Goal: Information Seeking & Learning: Learn about a topic

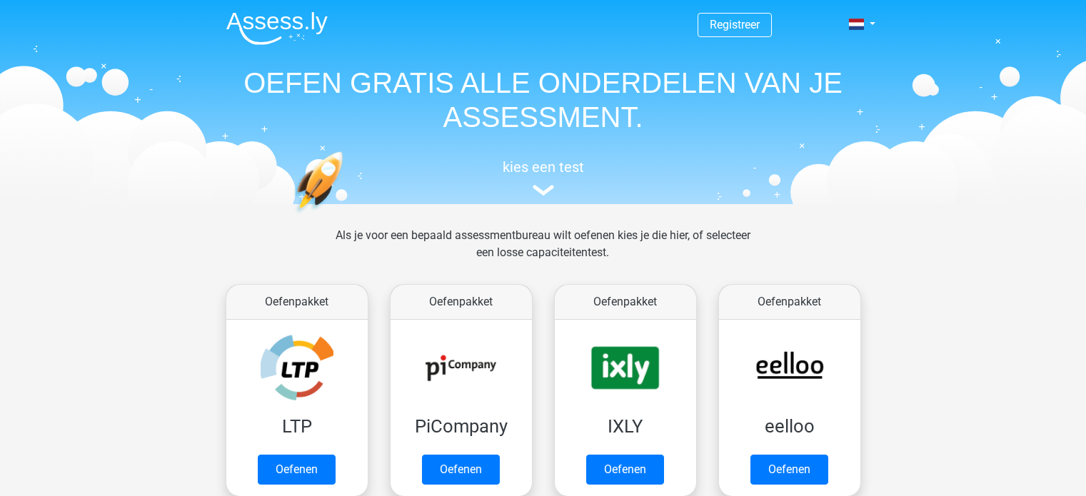
scroll to position [553, 0]
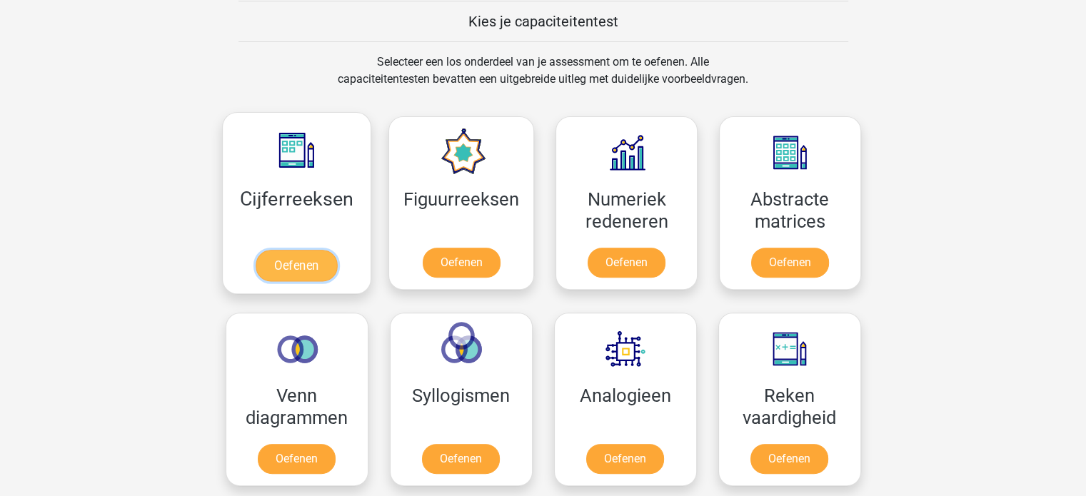
click at [290, 266] on link "Oefenen" at bounding box center [296, 265] width 81 height 31
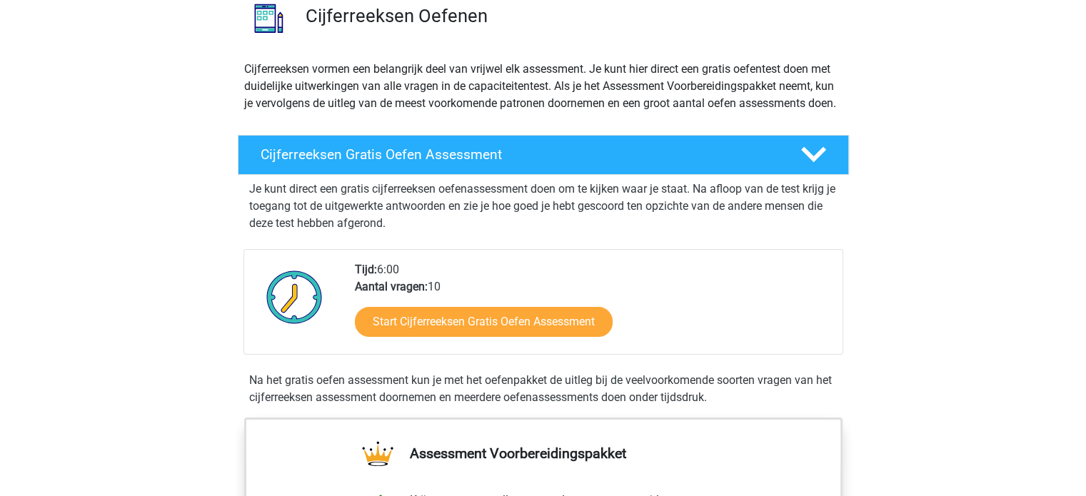
scroll to position [143, 0]
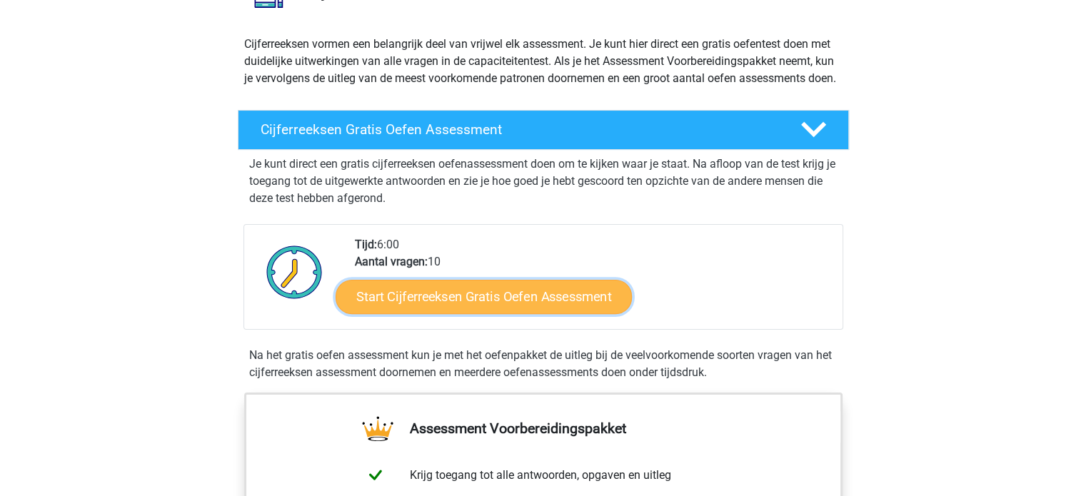
click at [457, 313] on link "Start Cijferreeksen Gratis Oefen Assessment" at bounding box center [483, 296] width 296 height 34
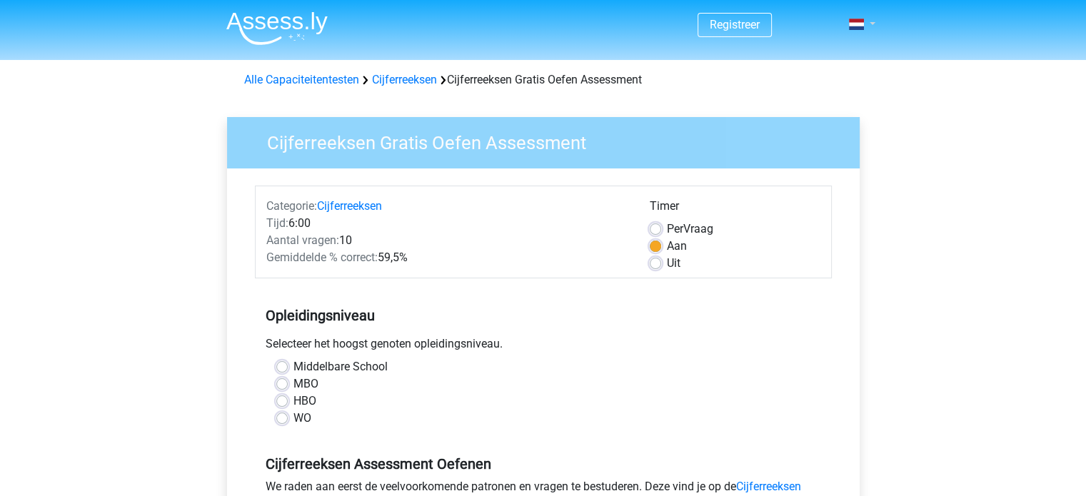
click at [871, 22] on link at bounding box center [857, 24] width 29 height 17
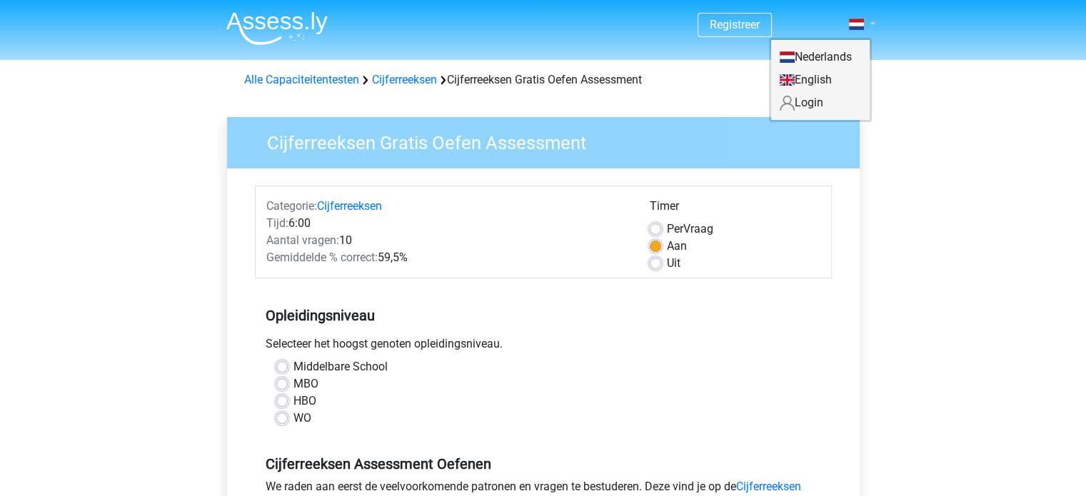
click at [871, 22] on link at bounding box center [857, 24] width 29 height 17
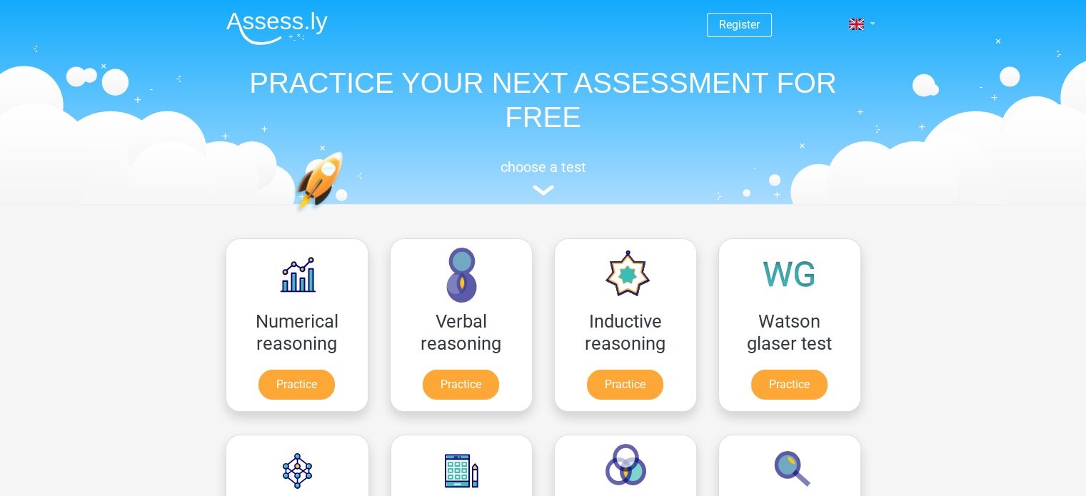
click at [865, 28] on link at bounding box center [857, 24] width 29 height 17
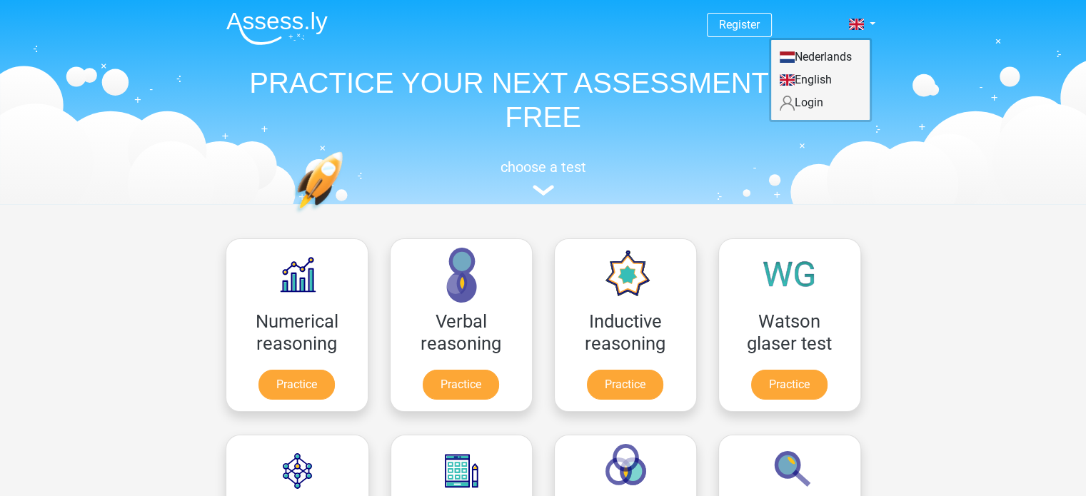
click at [812, 62] on link "Nederlands" at bounding box center [820, 57] width 98 height 23
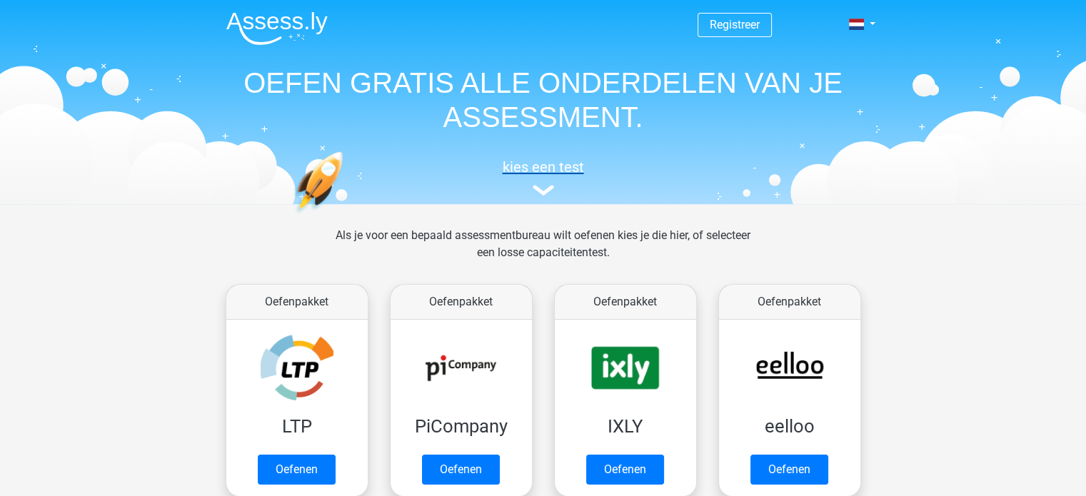
click at [536, 166] on h5 "kies een test" at bounding box center [543, 166] width 657 height 17
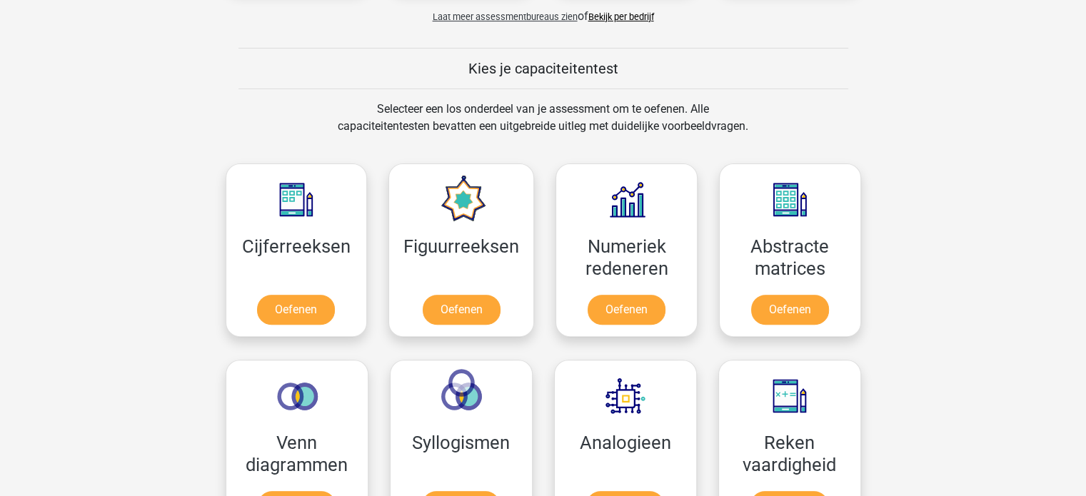
scroll to position [482, 0]
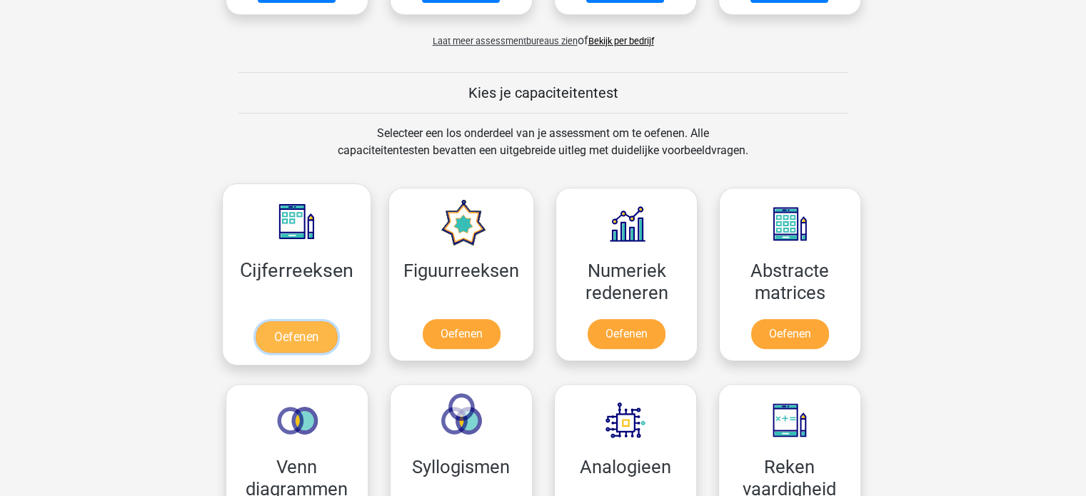
click at [298, 332] on link "Oefenen" at bounding box center [296, 336] width 81 height 31
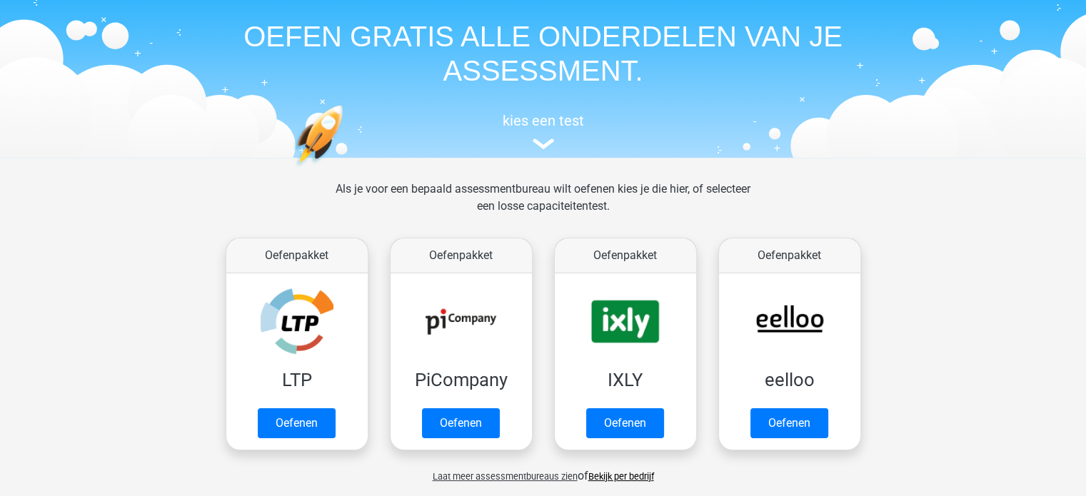
scroll to position [71, 0]
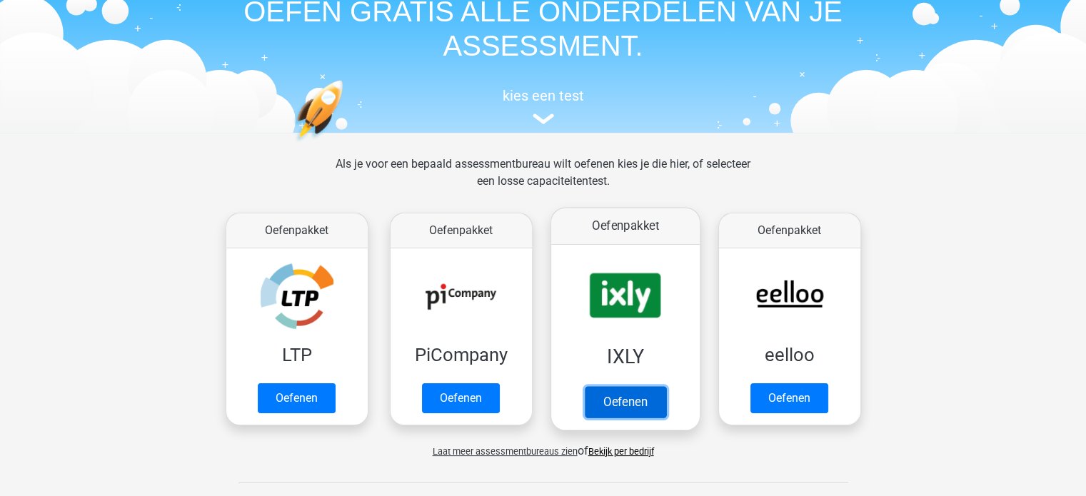
click at [627, 399] on link "Oefenen" at bounding box center [624, 401] width 81 height 31
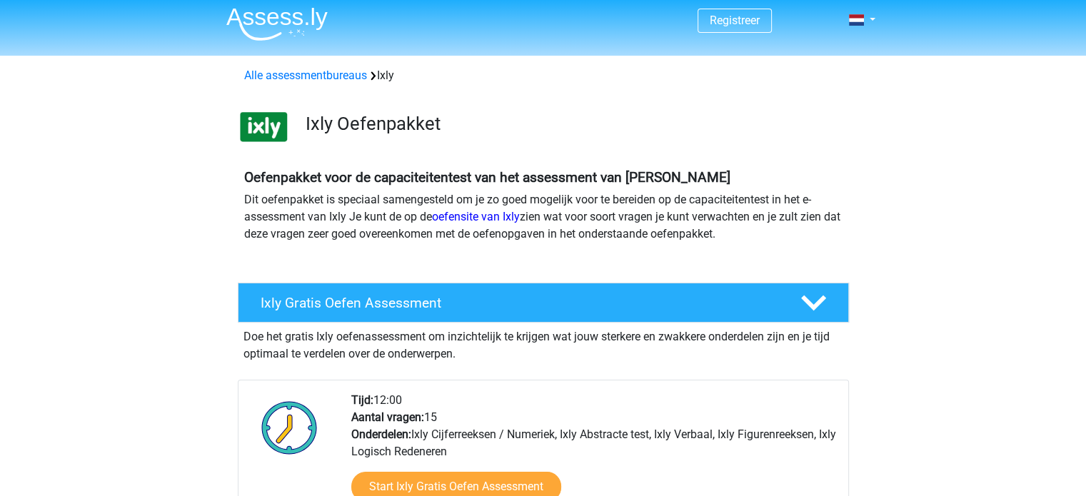
scroll to position [143, 0]
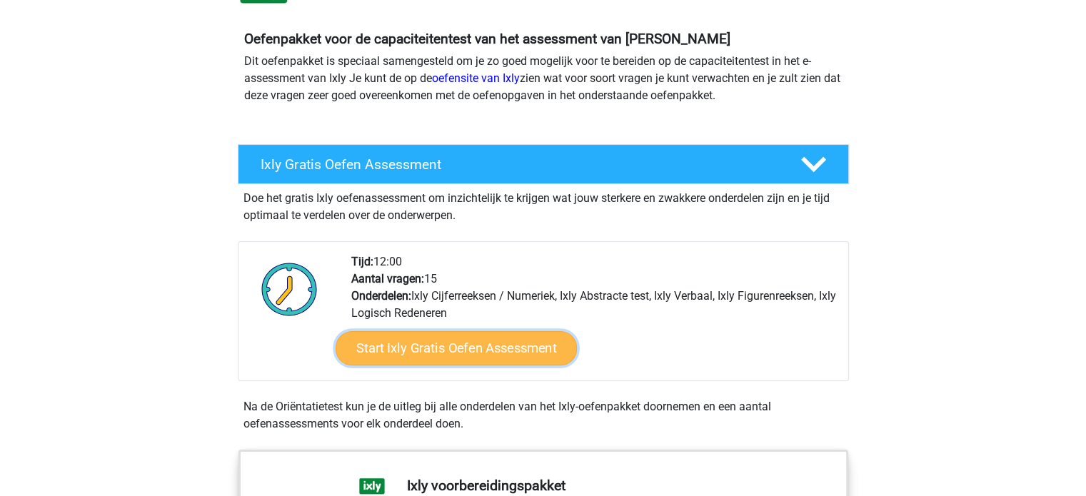
click at [438, 356] on link "Start Ixly Gratis Oefen Assessment" at bounding box center [455, 348] width 241 height 34
